Goal: Transaction & Acquisition: Subscribe to service/newsletter

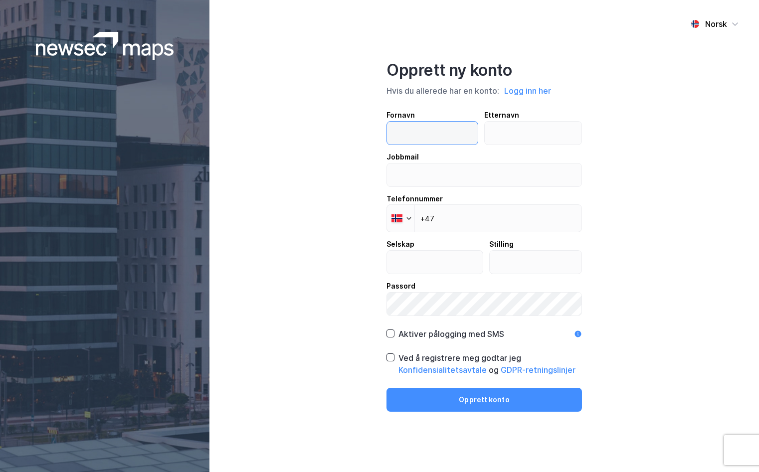
drag, startPoint x: 406, startPoint y: 130, endPoint x: 430, endPoint y: 115, distance: 28.1
click at [406, 130] on input "text" at bounding box center [432, 133] width 91 height 23
type input "Navdeep"
type input "Kumar"
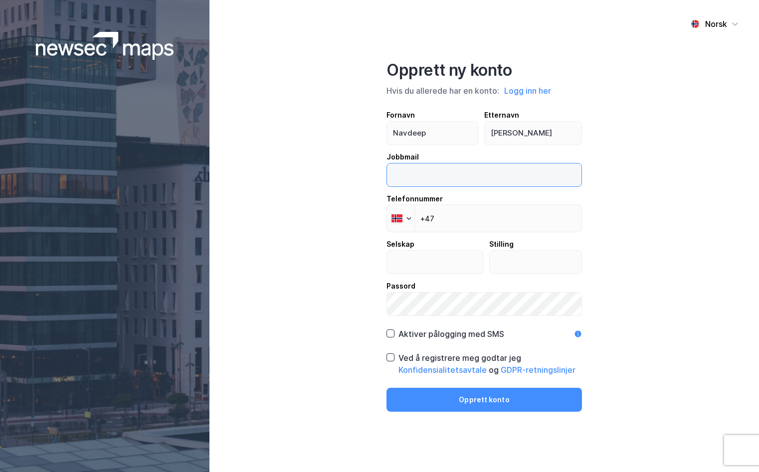
type input "navdeep@conluo.no"
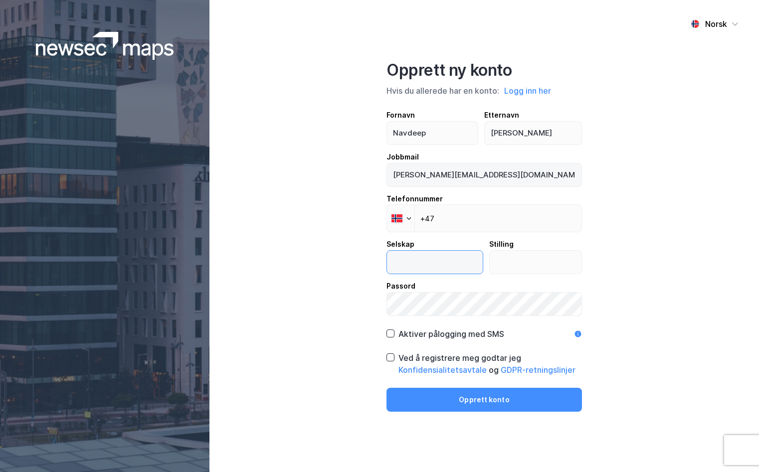
type input "Conluo Mat AS"
click at [454, 217] on input "+47" at bounding box center [483, 218] width 195 height 28
type input "+47 926 50 033"
click at [453, 262] on input "Conluo Mat AS" at bounding box center [435, 262] width 96 height 23
click at [436, 261] on input "Conluo Mat AS" at bounding box center [435, 262] width 96 height 23
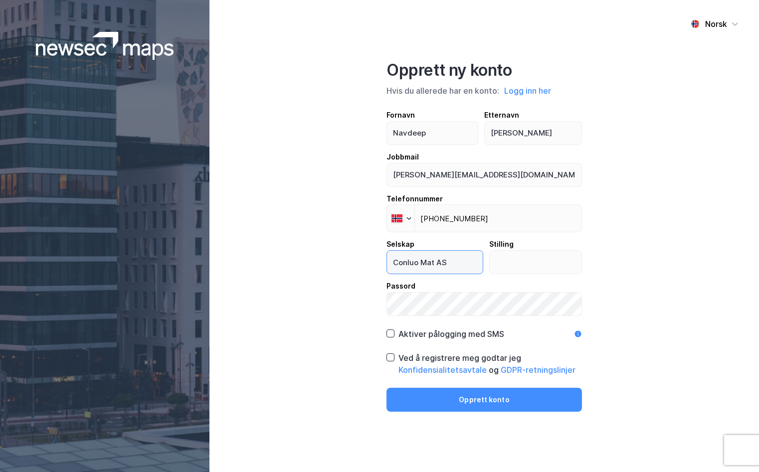
click at [433, 262] on input "Conluo Mat AS" at bounding box center [435, 262] width 96 height 23
type input "Conluo Facility Services AS"
click at [515, 265] on input "text" at bounding box center [535, 262] width 92 height 23
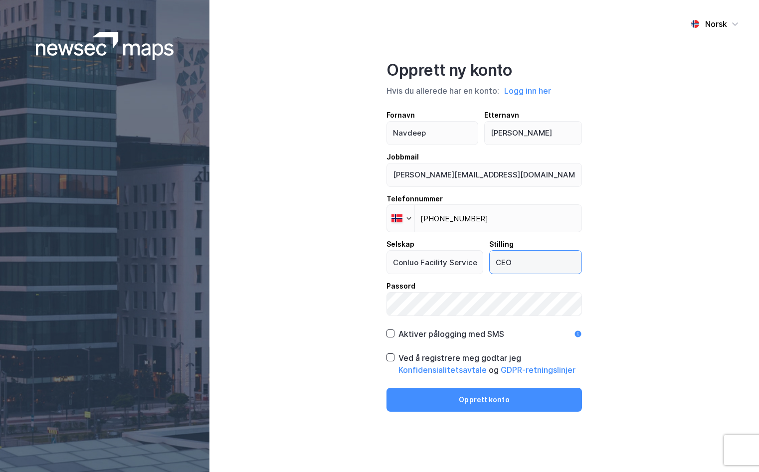
type input "CEO"
click at [390, 334] on icon at bounding box center [390, 333] width 7 height 7
click at [390, 356] on icon at bounding box center [390, 357] width 7 height 7
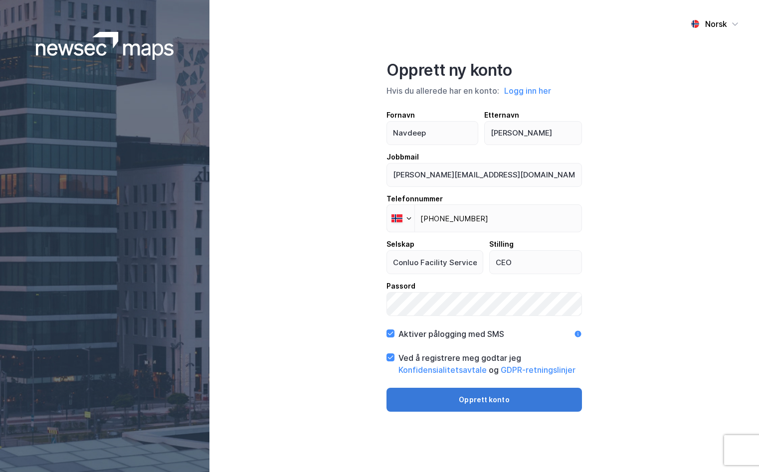
click at [489, 401] on button "Opprett konto" at bounding box center [483, 400] width 195 height 24
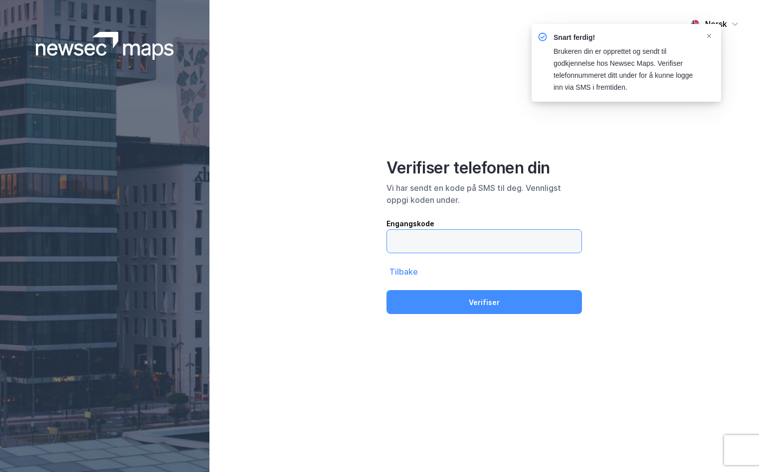
click at [412, 238] on input "text" at bounding box center [484, 241] width 194 height 23
type input "120403"
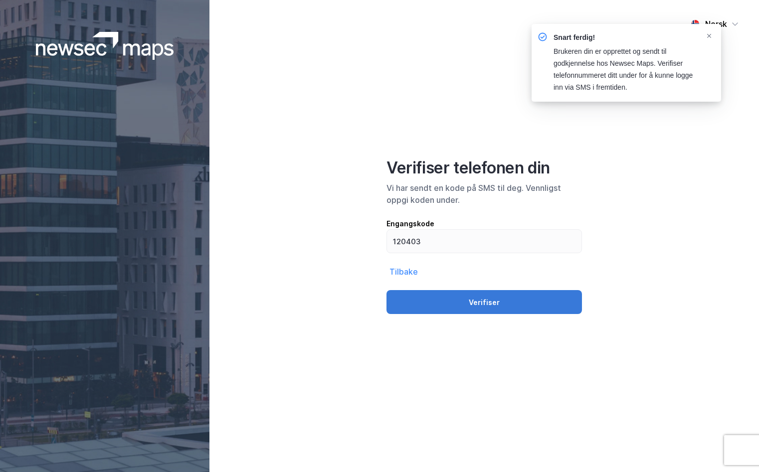
click at [482, 307] on button "Verifiser" at bounding box center [483, 302] width 195 height 24
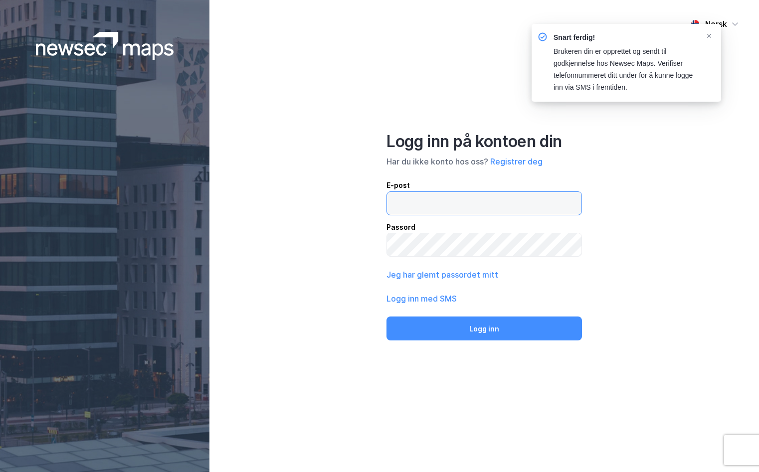
click at [417, 204] on input "email" at bounding box center [484, 203] width 194 height 23
type input "navdeep@conluo.no"
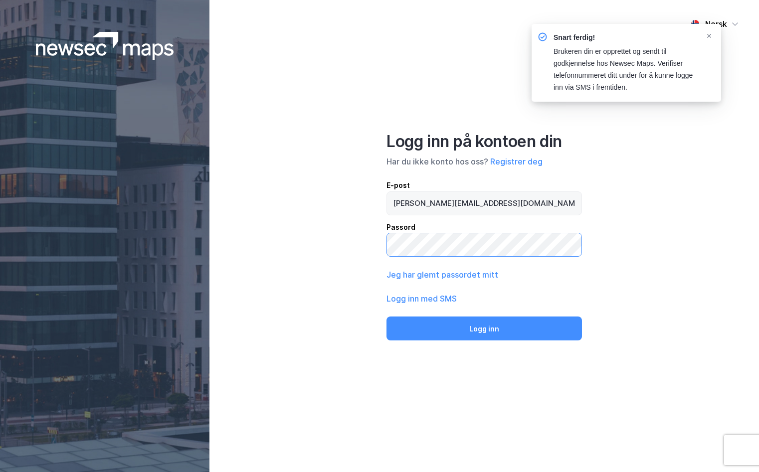
click at [386, 317] on button "Logg inn" at bounding box center [483, 329] width 195 height 24
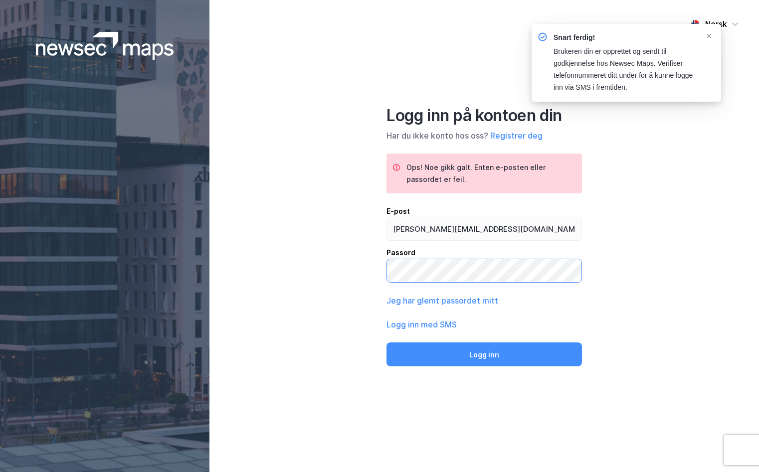
click at [386, 342] on button "Logg inn" at bounding box center [483, 354] width 195 height 24
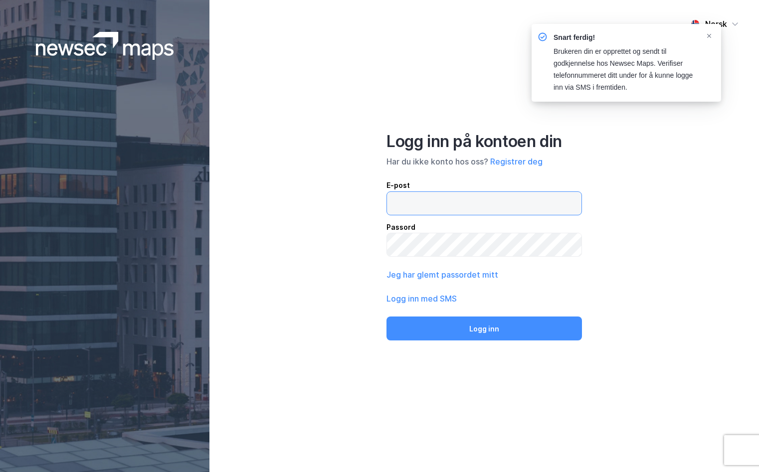
click at [431, 202] on input "email" at bounding box center [484, 203] width 194 height 23
type input "navdeep@conluo.no"
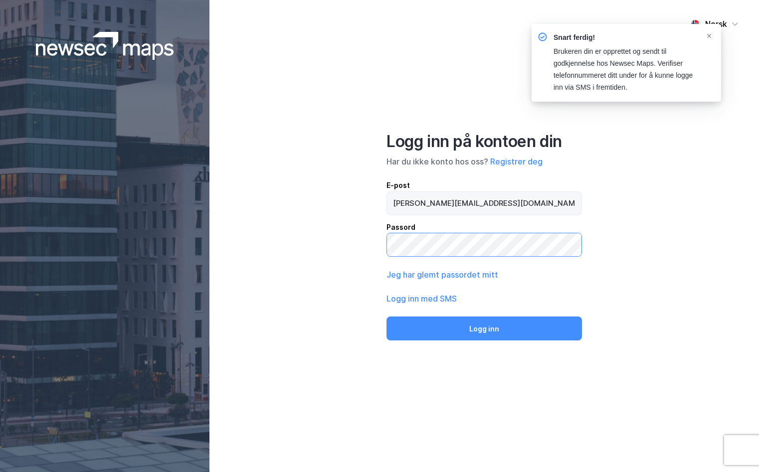
click at [386, 317] on button "Logg inn" at bounding box center [483, 329] width 195 height 24
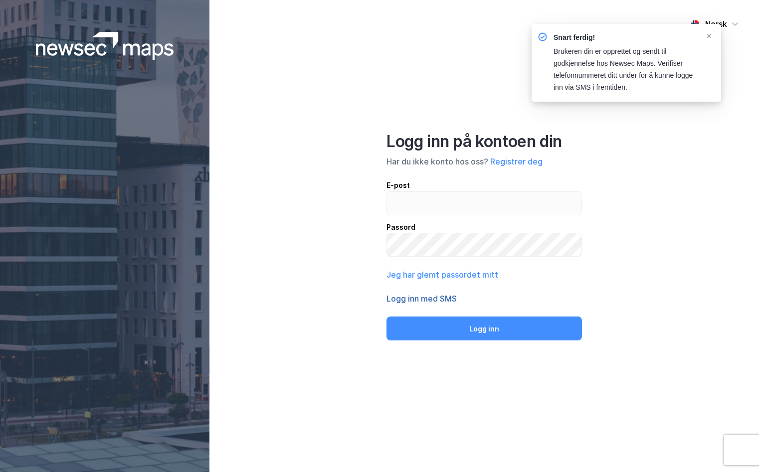
click at [428, 299] on button "Logg inn med SMS" at bounding box center [421, 299] width 70 height 12
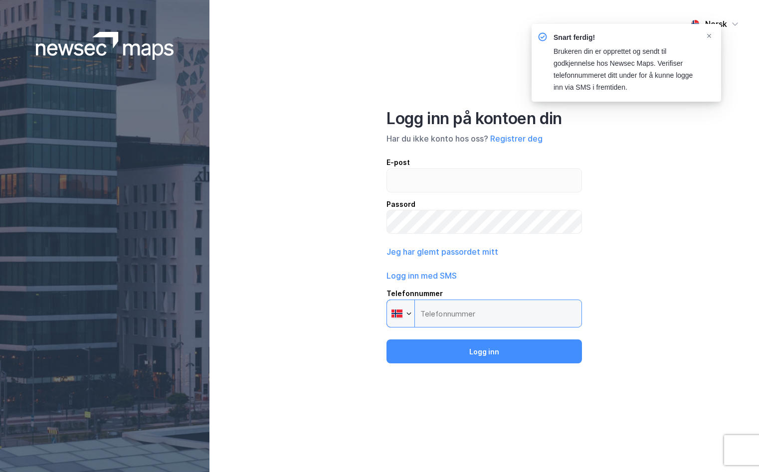
click at [437, 315] on input "Telefonnummer Phone" at bounding box center [483, 314] width 195 height 28
click at [502, 302] on input "Telefonnummer Phone" at bounding box center [483, 314] width 195 height 28
click at [457, 319] on input "Telefonnummer Phone" at bounding box center [483, 314] width 195 height 28
click at [707, 35] on icon "Notifications Alt+T" at bounding box center [709, 36] width 6 height 6
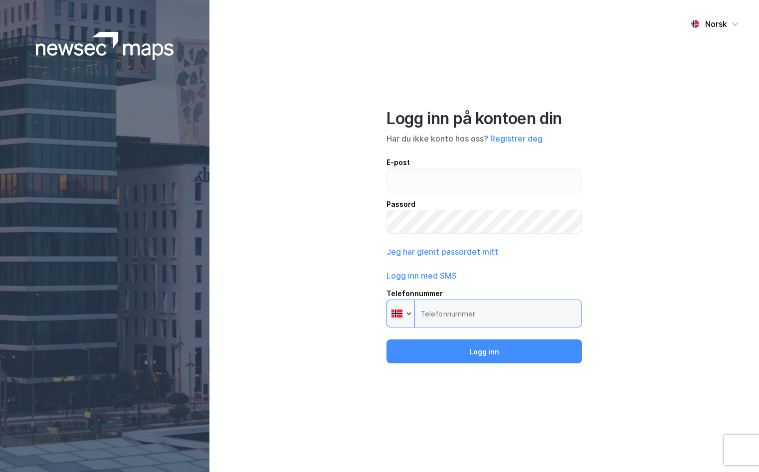
click at [453, 311] on input "Telefonnummer Phone" at bounding box center [483, 314] width 195 height 28
click at [576, 45] on div "Norsk Logg inn på kontoen din Har du ikke konto hos oss? Registrer deg E-post P…" at bounding box center [483, 236] width 549 height 472
click at [491, 441] on div "Norsk Logg inn på kontoen din Har du ikke konto hos oss? Registrer deg E-post P…" at bounding box center [483, 236] width 549 height 472
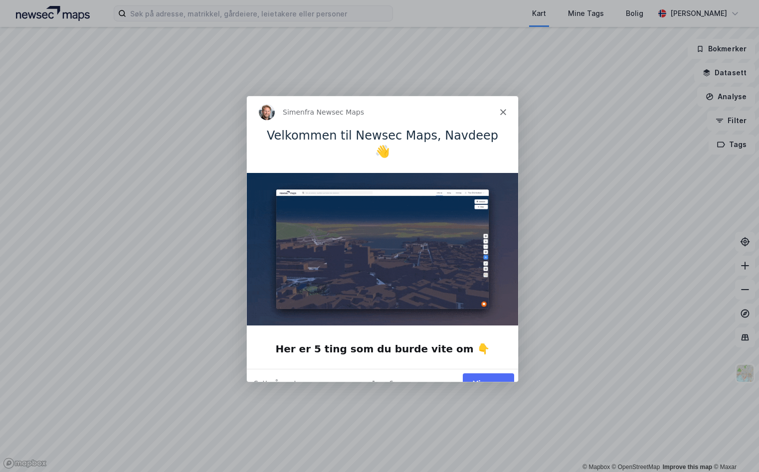
click at [496, 372] on button "Vis meg" at bounding box center [487, 382] width 51 height 20
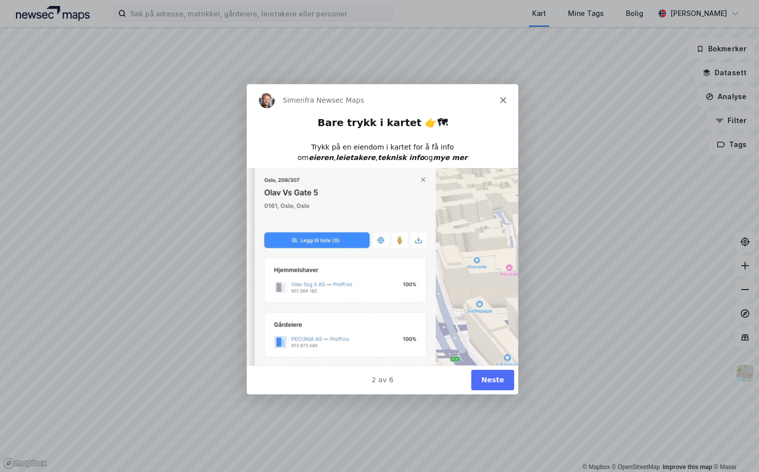
click at [497, 381] on button "Neste" at bounding box center [492, 379] width 43 height 20
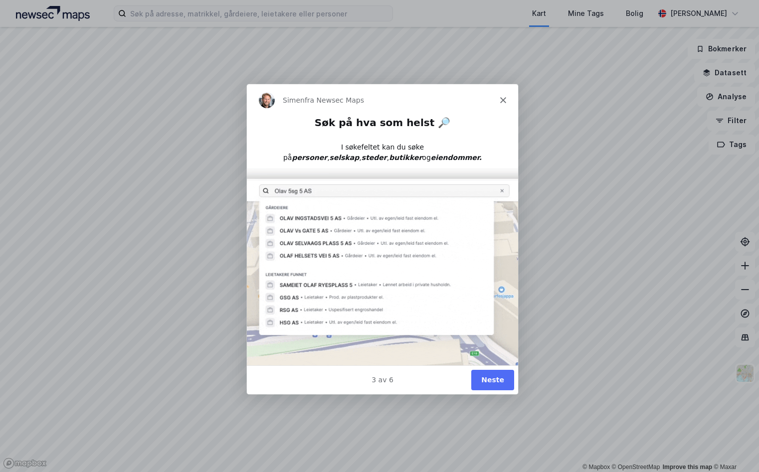
click at [502, 381] on button "Neste" at bounding box center [492, 379] width 43 height 20
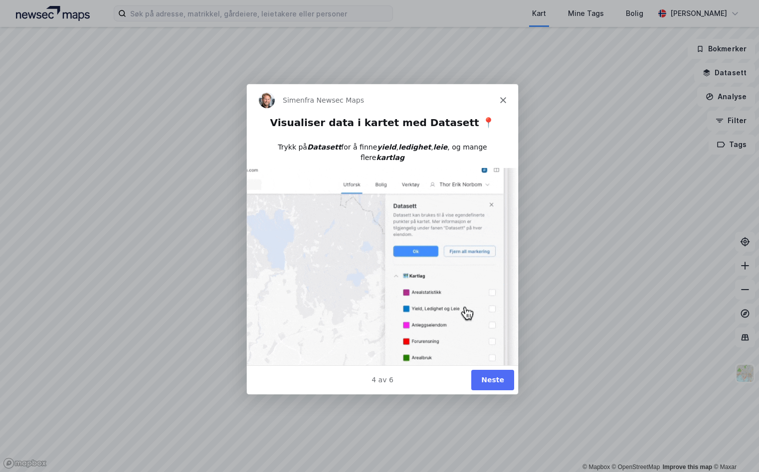
click at [499, 380] on button "Neste" at bounding box center [492, 379] width 43 height 20
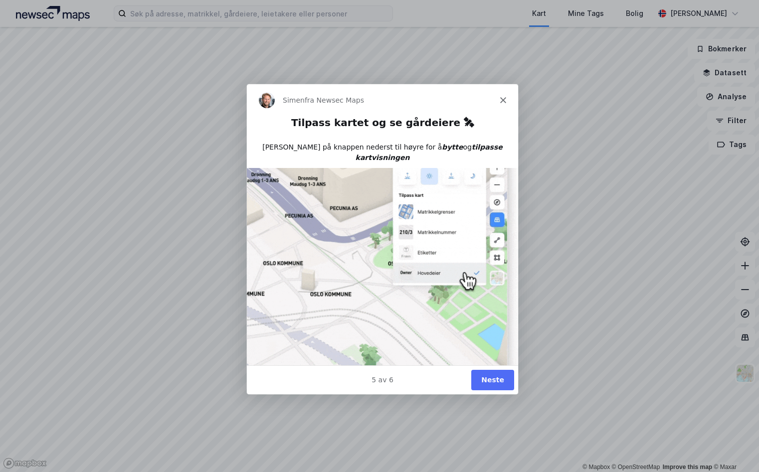
click at [497, 382] on button "Neste" at bounding box center [492, 379] width 43 height 20
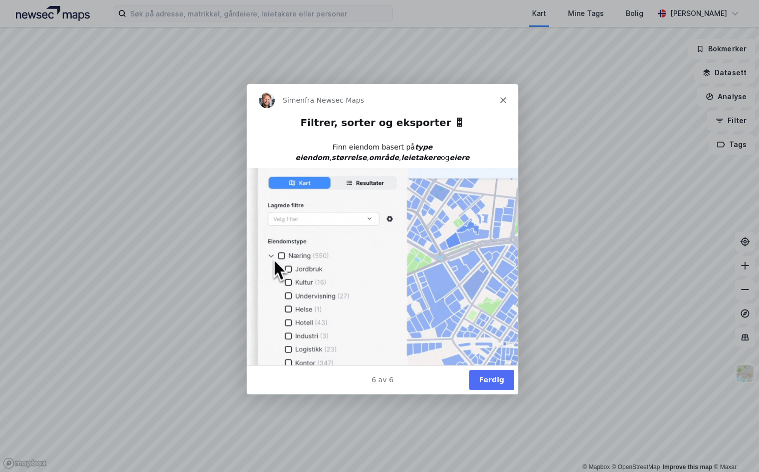
click at [491, 379] on button "Ferdig" at bounding box center [491, 379] width 45 height 20
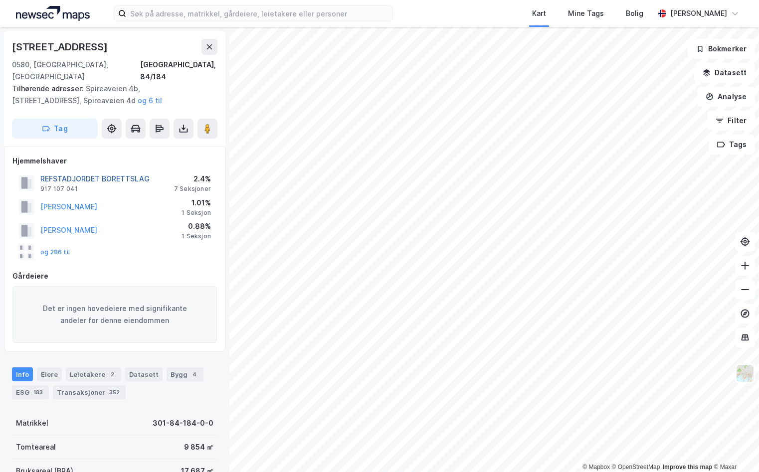
click at [0, 0] on button "REFSTADJORDET BORETTSLAG" at bounding box center [0, 0] width 0 height 0
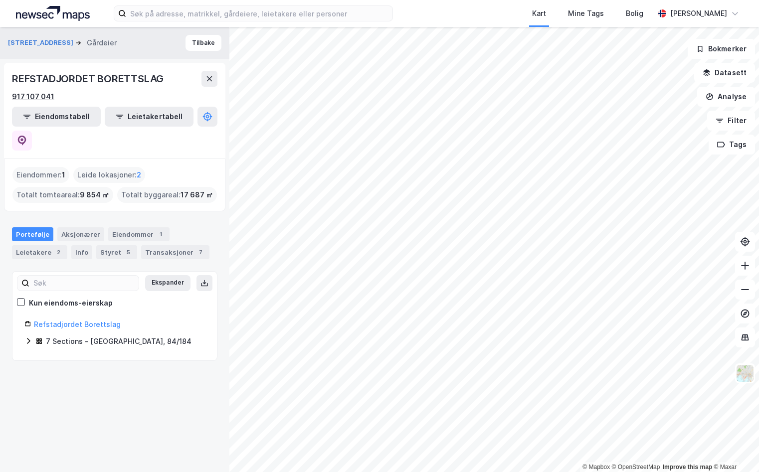
click at [27, 97] on div "917 107 041" at bounding box center [33, 97] width 42 height 12
click at [84, 35] on div "© Mapbox © OpenStreetMap Improve this map © Maxar Spireaveien 4a Gårdeier Tilba…" at bounding box center [379, 249] width 759 height 445
click at [108, 472] on html "Kart Mine Tags Bolig Navdeep Kumar © Mapbox © OpenStreetMap Improve this map © …" at bounding box center [379, 236] width 759 height 472
click at [331, 25] on div "Kart Mine Tags Bolig Navdeep Kumar © Mapbox © OpenStreetMap Improve this map © …" at bounding box center [379, 236] width 759 height 472
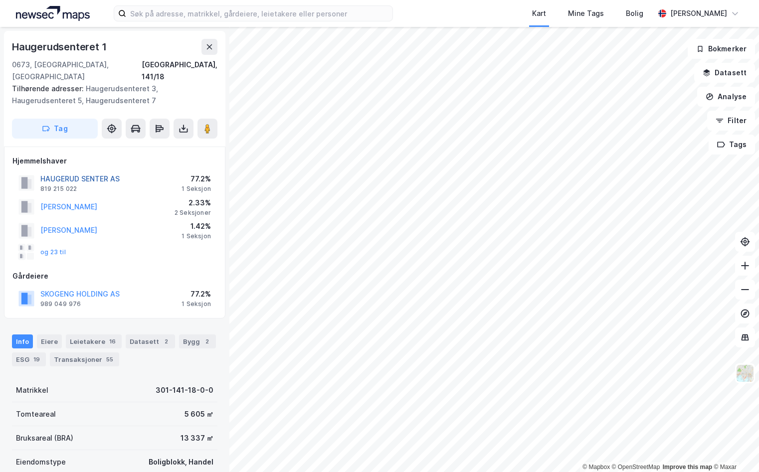
click at [0, 0] on button "HAUGERUD SENTER AS" at bounding box center [0, 0] width 0 height 0
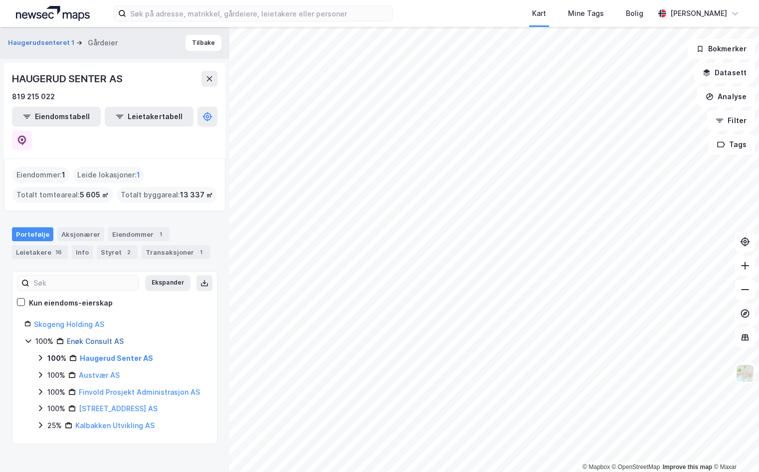
click at [100, 337] on link "Enøk Consult AS" at bounding box center [95, 341] width 57 height 8
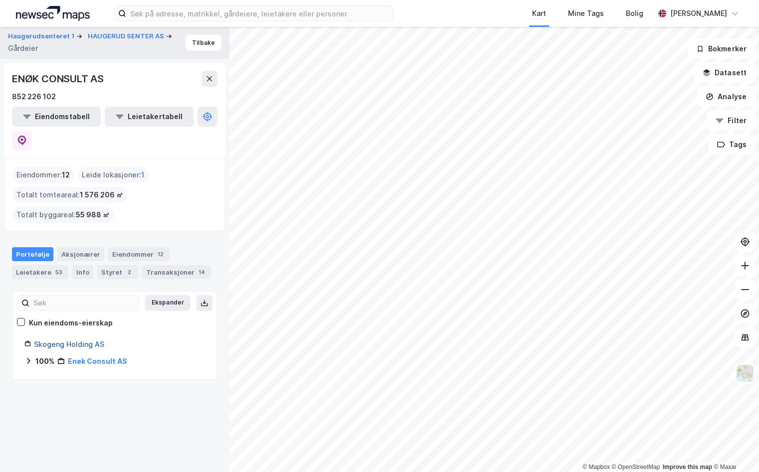
click at [59, 340] on link "Skogeng Holding AS" at bounding box center [69, 344] width 70 height 8
click at [111, 37] on button "ENØK CONSULT AS" at bounding box center [126, 36] width 65 height 10
